Goal: Task Accomplishment & Management: Use online tool/utility

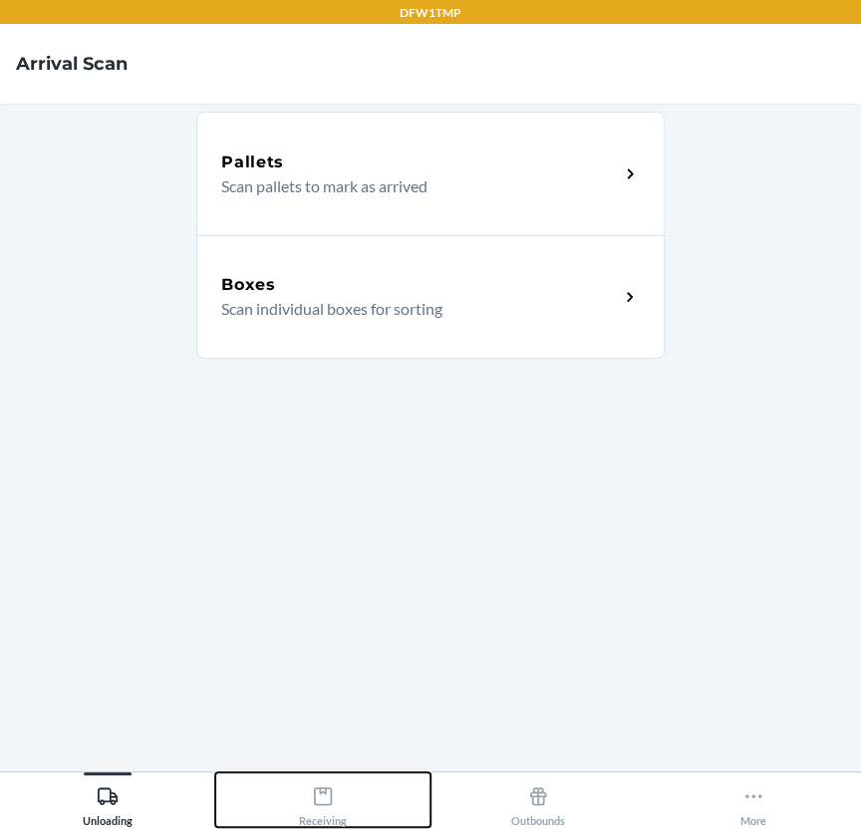
click at [321, 807] on div "Receiving" at bounding box center [323, 802] width 48 height 50
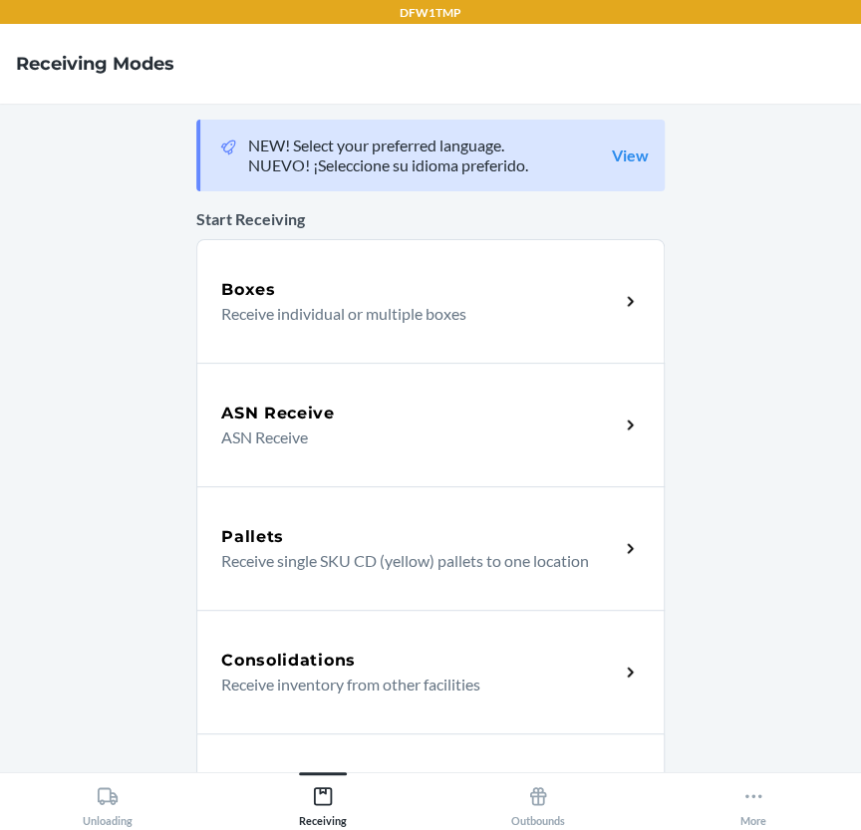
click at [393, 424] on div "ASN Receive" at bounding box center [420, 414] width 398 height 24
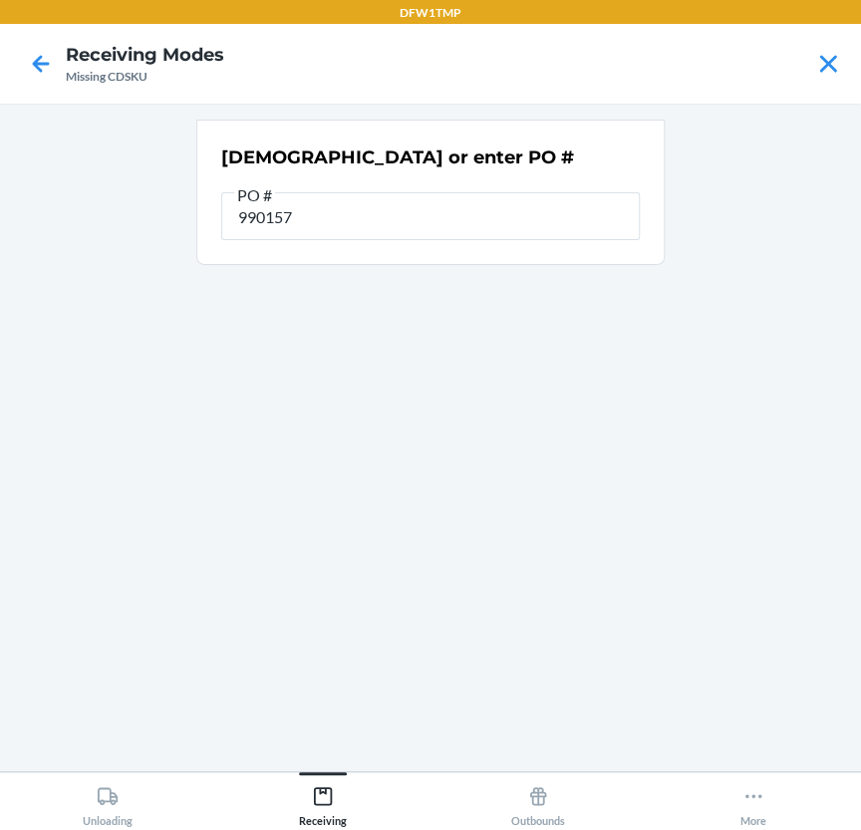
type input "9901573"
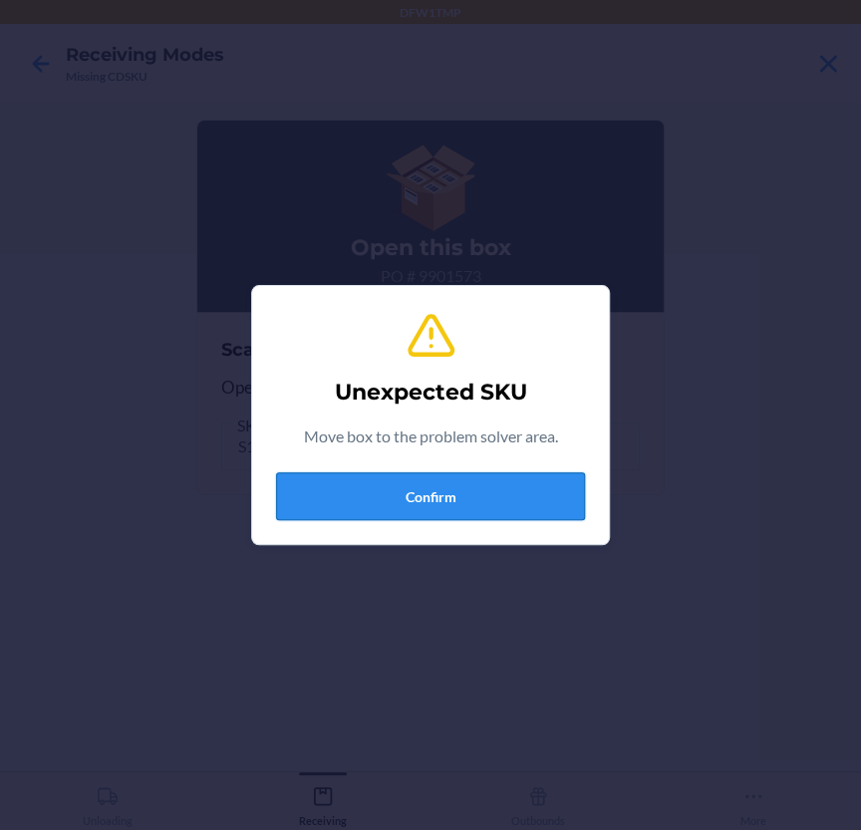
click at [403, 479] on button "Confirm" at bounding box center [430, 496] width 309 height 48
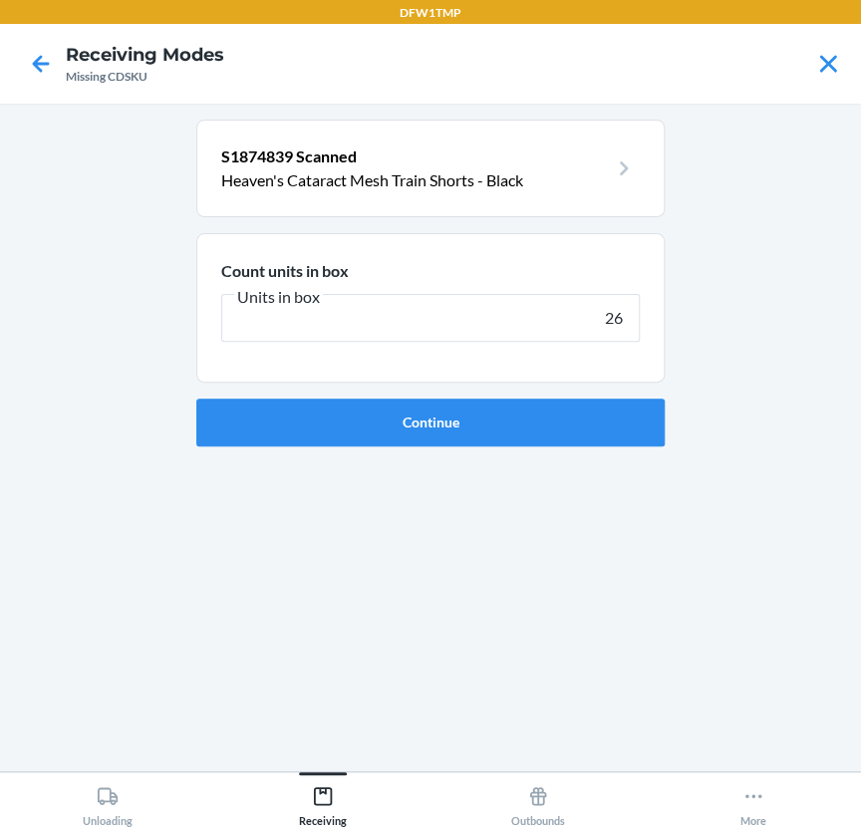
type input "26"
click at [196, 399] on button "Continue" at bounding box center [430, 423] width 468 height 48
click at [468, 667] on div "DFW1TMP Receiving Modes Missing CDSKU S1874839 Scanned Heaven's Cataract Mesh T…" at bounding box center [430, 415] width 861 height 830
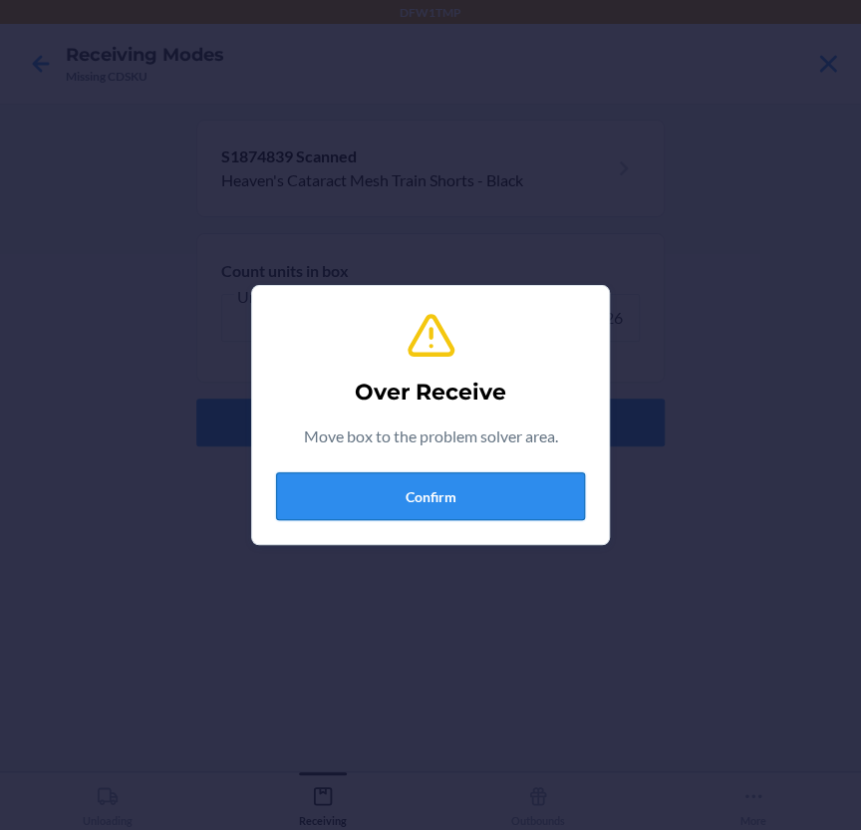
click at [494, 489] on button "Confirm" at bounding box center [430, 496] width 309 height 48
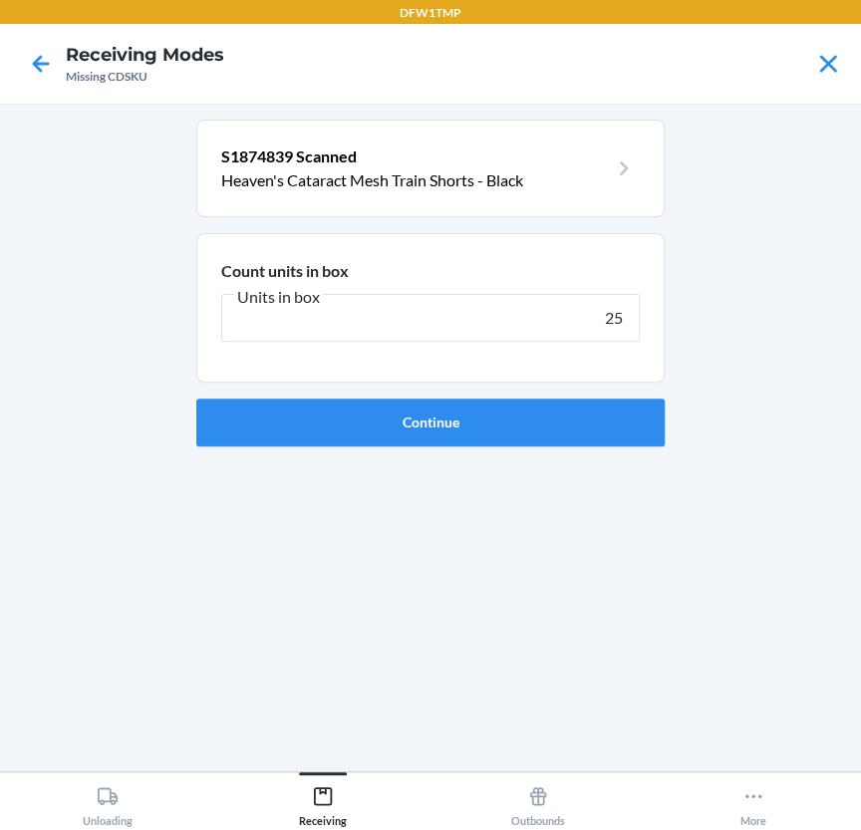
type input "25"
click at [196, 399] on button "Continue" at bounding box center [430, 423] width 468 height 48
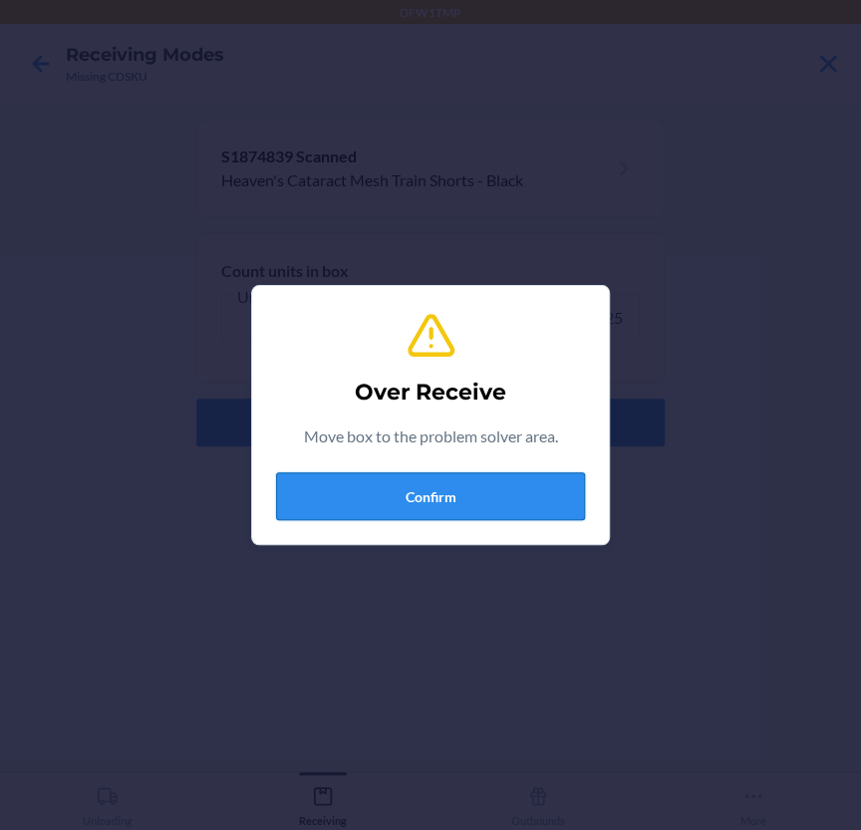
click at [439, 507] on button "Confirm" at bounding box center [430, 496] width 309 height 48
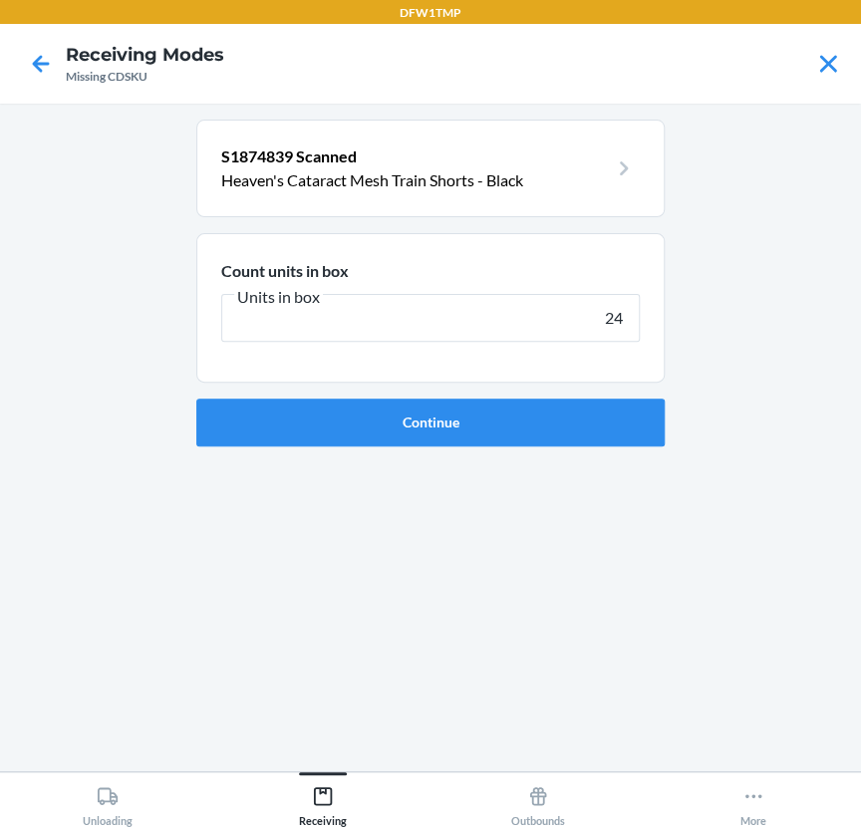
type input "24"
click at [196, 399] on button "Continue" at bounding box center [430, 423] width 468 height 48
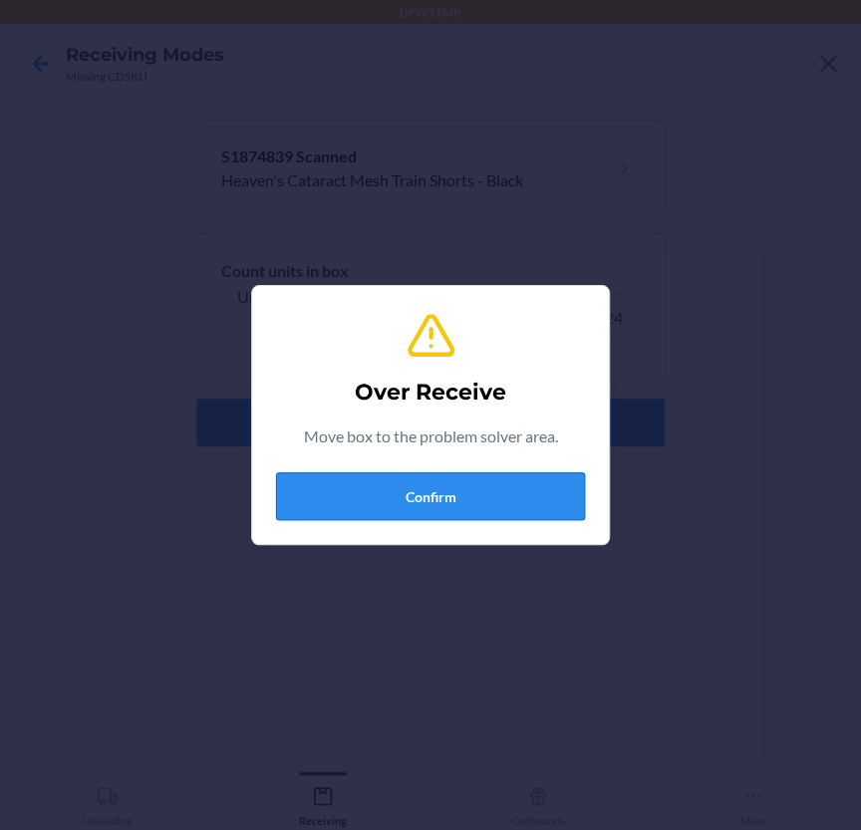
click at [436, 487] on button "Confirm" at bounding box center [430, 496] width 309 height 48
